Goal: Task Accomplishment & Management: Use online tool/utility

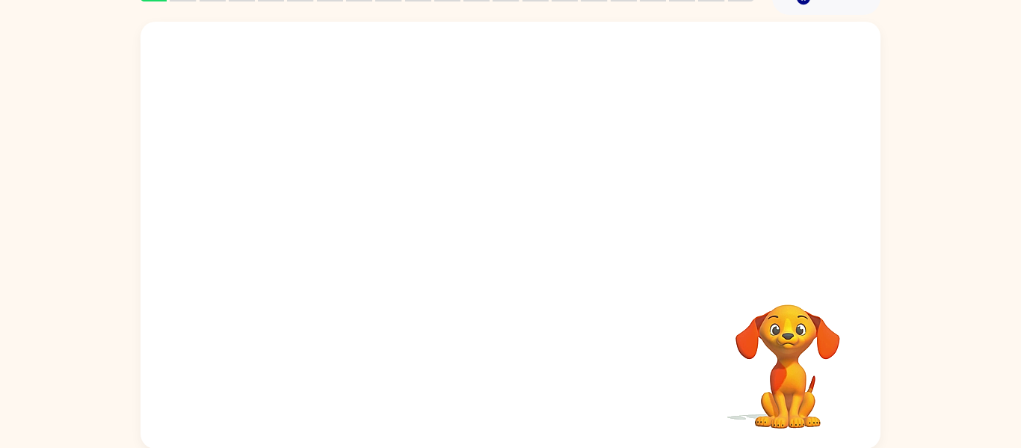
scroll to position [78, 0]
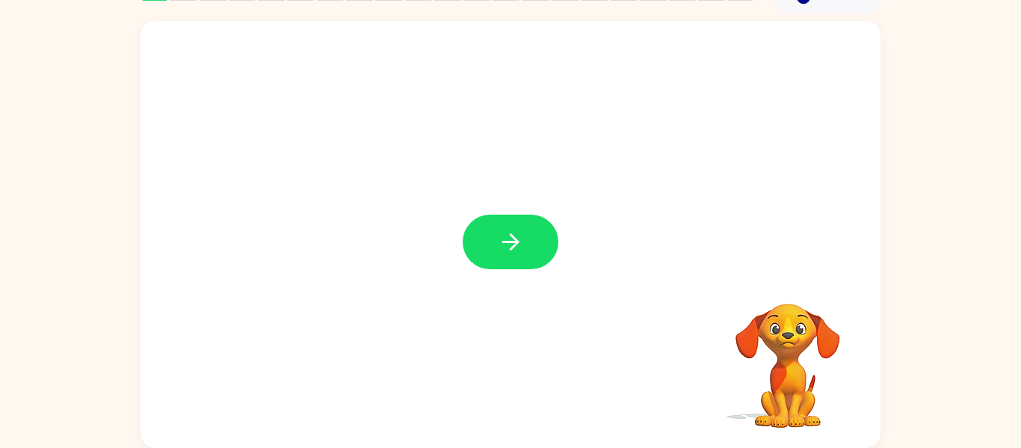
click at [564, 254] on div at bounding box center [511, 234] width 740 height 427
click at [526, 244] on button "button" at bounding box center [511, 242] width 96 height 55
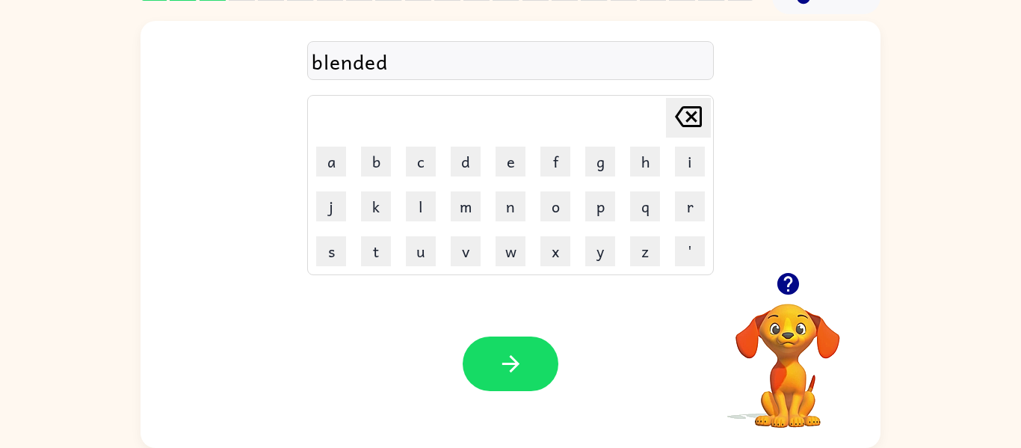
click at [784, 284] on icon "button" at bounding box center [788, 284] width 22 height 22
click at [784, 298] on button "button" at bounding box center [788, 284] width 38 height 38
click at [790, 280] on icon "button" at bounding box center [788, 284] width 26 height 26
click at [793, 278] on icon "button" at bounding box center [788, 284] width 22 height 22
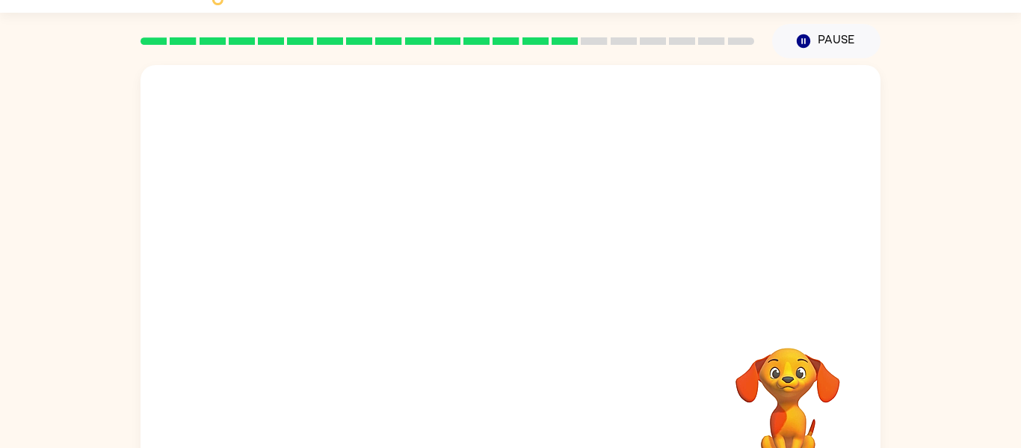
scroll to position [35, 0]
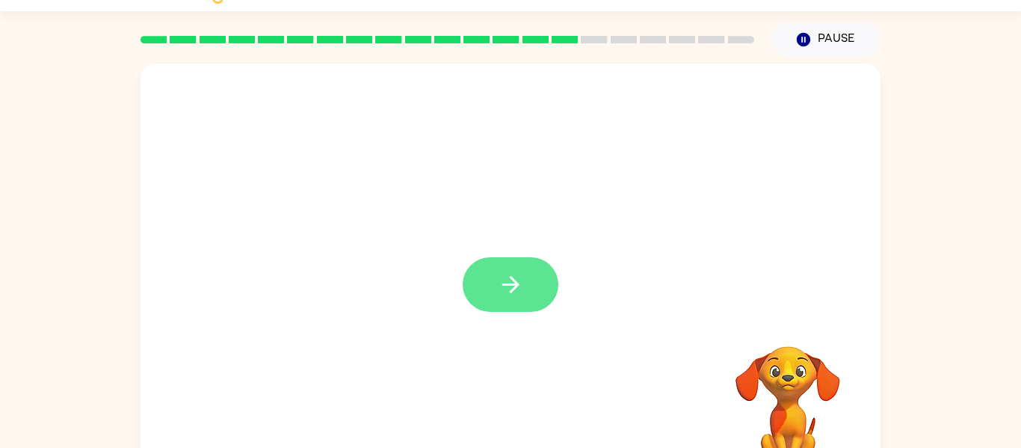
click at [545, 273] on button "button" at bounding box center [511, 284] width 96 height 55
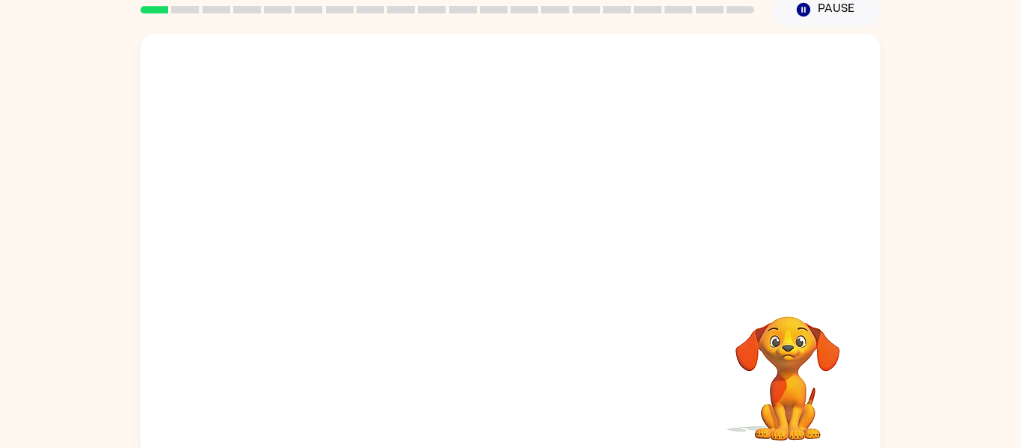
scroll to position [62, 0]
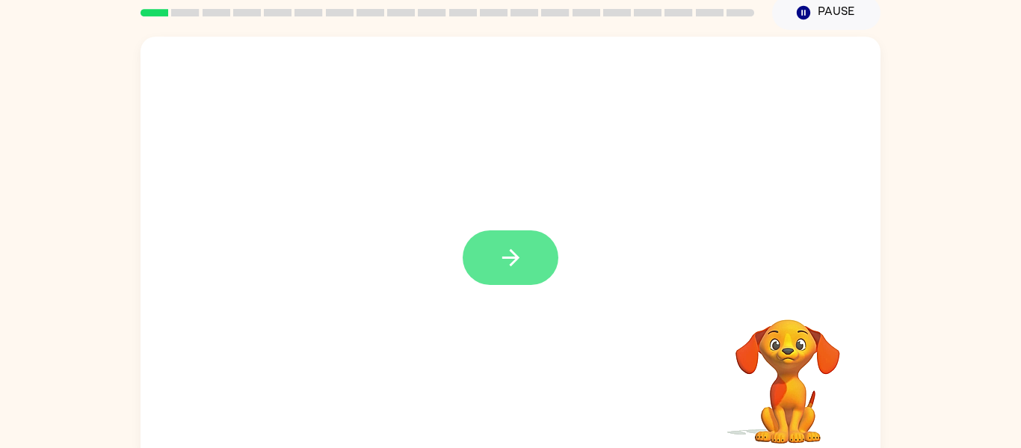
click at [509, 257] on icon "button" at bounding box center [510, 257] width 17 height 17
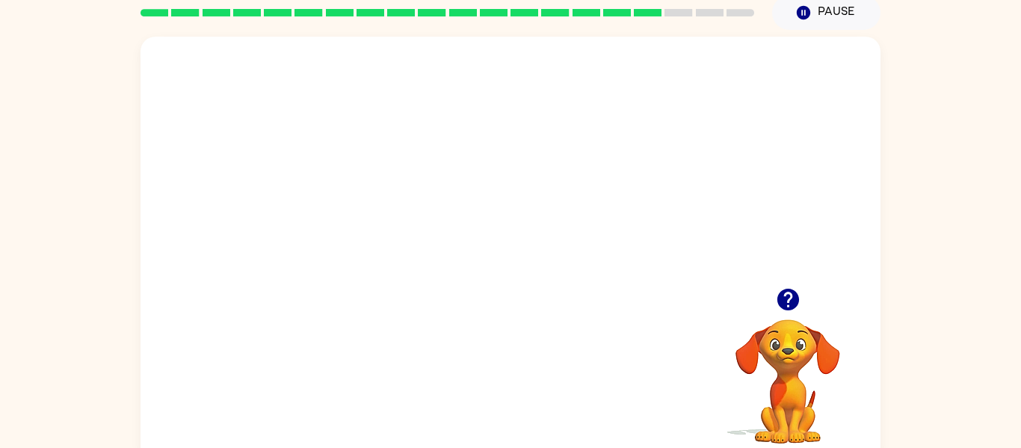
click at [789, 306] on icon "button" at bounding box center [788, 300] width 22 height 22
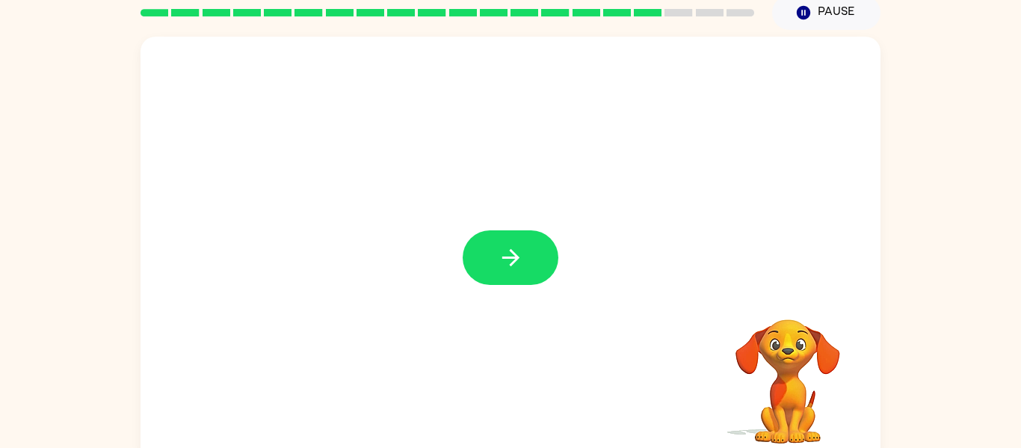
click at [451, 256] on div at bounding box center [511, 250] width 740 height 427
click at [461, 256] on div at bounding box center [511, 250] width 740 height 427
click at [502, 250] on icon "button" at bounding box center [511, 257] width 26 height 26
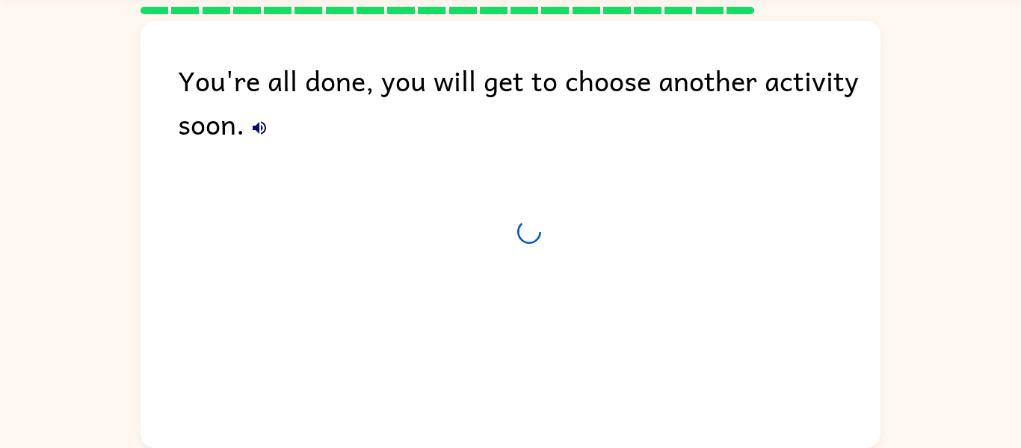
scroll to position [49, 0]
